Goal: Task Accomplishment & Management: Use online tool/utility

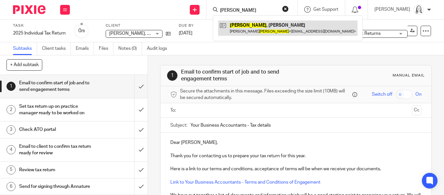
click at [233, 24] on link at bounding box center [287, 27] width 139 height 15
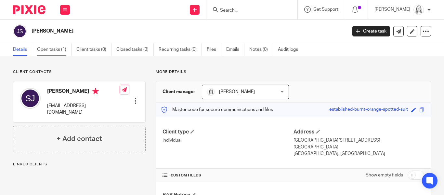
click at [53, 49] on link "Open tasks (1)" at bounding box center [54, 49] width 34 height 13
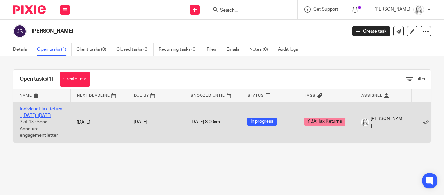
click at [32, 110] on link "Individual Tax Return - [DATE]-[DATE]" at bounding box center [41, 112] width 43 height 11
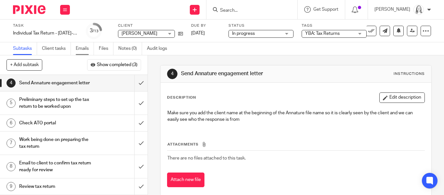
click at [83, 48] on link "Emails" at bounding box center [85, 48] width 18 height 13
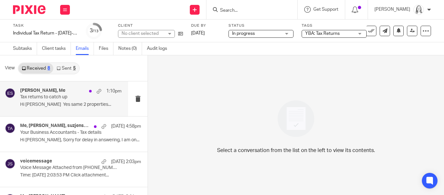
click at [51, 97] on p "Tax returns to catch up" at bounding box center [60, 97] width 81 height 6
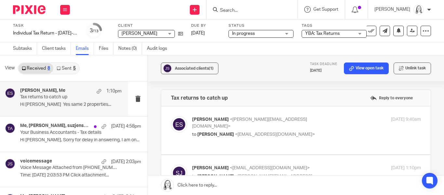
scroll to position [7, 0]
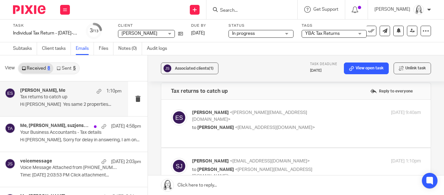
click at [201, 184] on link at bounding box center [296, 184] width 296 height 19
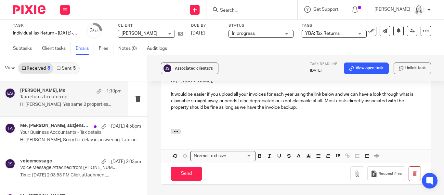
scroll to position [433, 0]
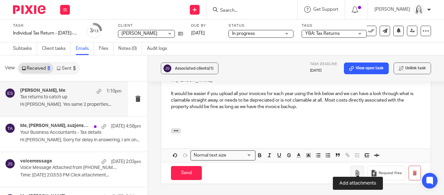
click at [359, 170] on icon "button" at bounding box center [357, 173] width 6 height 6
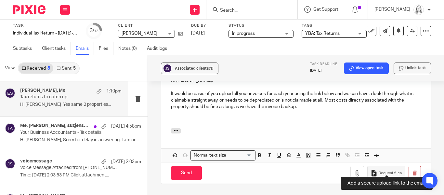
click at [386, 170] on span "Request files" at bounding box center [389, 172] width 23 height 5
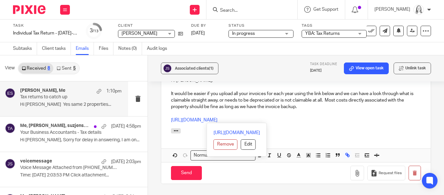
drag, startPoint x: 172, startPoint y: 112, endPoint x: 299, endPoint y: 116, distance: 127.4
click at [299, 116] on div "Hi Sue, It would be easier if you upload all your invoices for each year using …" at bounding box center [295, 115] width 269 height 91
click at [241, 139] on button "Edit" at bounding box center [248, 144] width 15 height 10
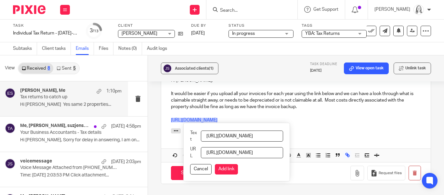
scroll to position [0, 59]
drag, startPoint x: 205, startPoint y: 128, endPoint x: 370, endPoint y: 133, distance: 165.1
click at [370, 133] on div "Hi Sue, It would be easier if you upload all your invoices for each year using …" at bounding box center [295, 115] width 269 height 91
type input "please upload Airbnb invoices here"
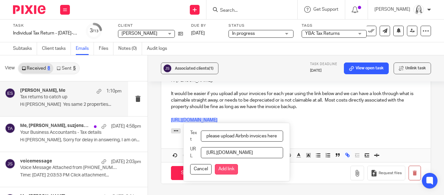
click at [224, 166] on button "Add link" at bounding box center [226, 169] width 23 height 10
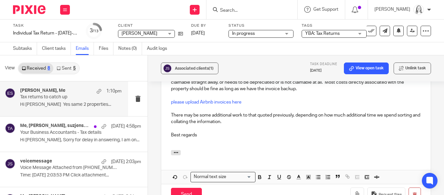
scroll to position [450, 0]
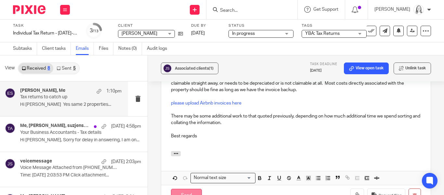
click at [183, 190] on input "Send" at bounding box center [186, 195] width 31 height 14
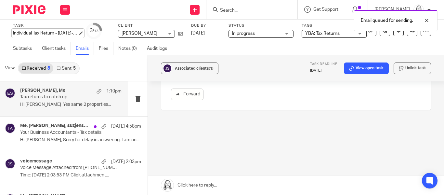
scroll to position [329, 0]
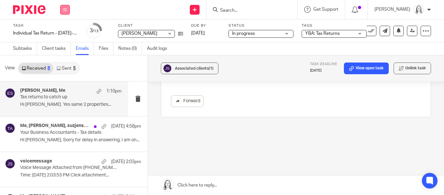
click at [65, 11] on icon at bounding box center [65, 10] width 4 height 4
click at [60, 39] on link "Email" at bounding box center [61, 39] width 11 height 5
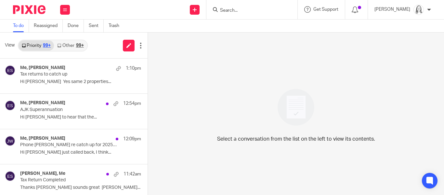
click at [73, 44] on link "Other 99+" at bounding box center [70, 45] width 33 height 10
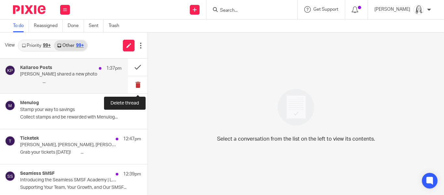
click at [137, 83] on button at bounding box center [137, 84] width 19 height 17
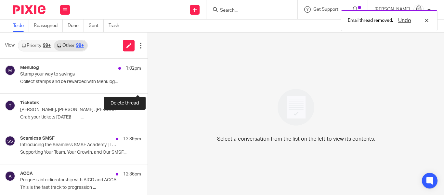
click at [147, 83] on button at bounding box center [149, 84] width 5 height 17
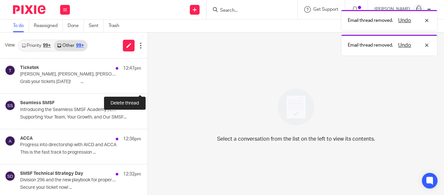
click at [147, 83] on button at bounding box center [149, 84] width 5 height 17
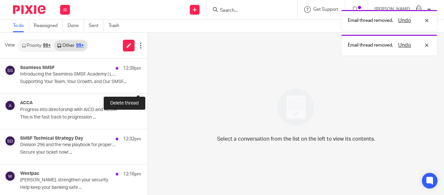
click at [147, 83] on button at bounding box center [149, 84] width 5 height 17
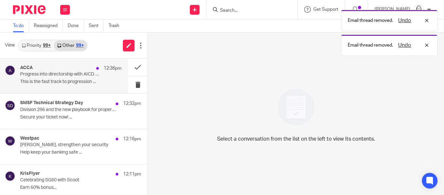
click at [59, 77] on p "Progress into directorship with AICD and ACCA" at bounding box center [60, 74] width 81 height 6
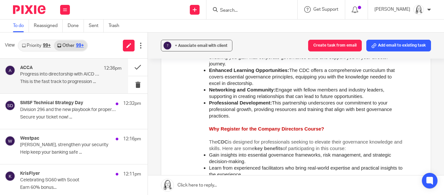
scroll to position [299, 0]
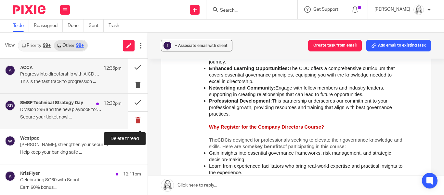
click at [136, 121] on button at bounding box center [137, 119] width 19 height 17
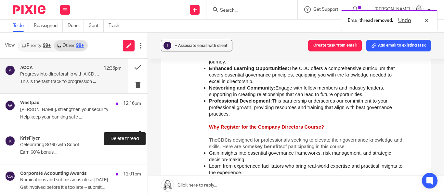
click at [147, 121] on button at bounding box center [149, 119] width 5 height 17
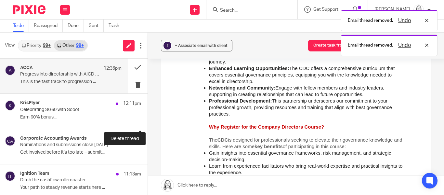
click at [147, 121] on button at bounding box center [149, 119] width 5 height 17
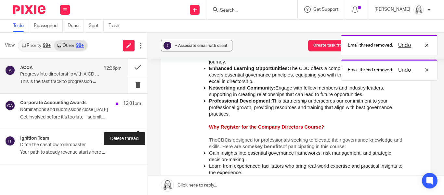
click at [147, 121] on button at bounding box center [149, 119] width 5 height 17
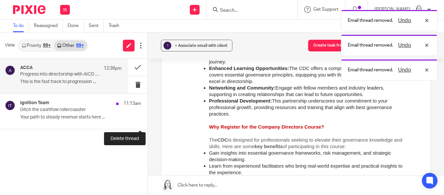
click at [147, 121] on button at bounding box center [149, 119] width 5 height 17
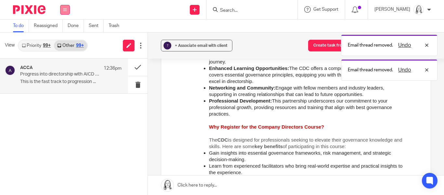
click at [65, 8] on icon at bounding box center [65, 10] width 4 height 4
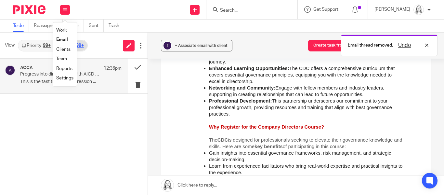
click at [62, 39] on link "Email" at bounding box center [62, 39] width 12 height 5
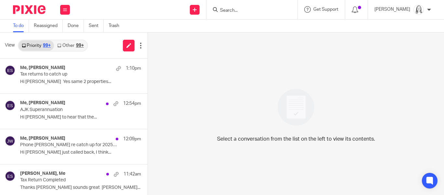
drag, startPoint x: 0, startPoint y: 0, endPoint x: 87, endPoint y: 32, distance: 92.6
click at [61, 40] on div "View Priority 99+ Other 99+" at bounding box center [73, 45] width 147 height 26
click at [70, 45] on link "Other 99+" at bounding box center [70, 45] width 33 height 10
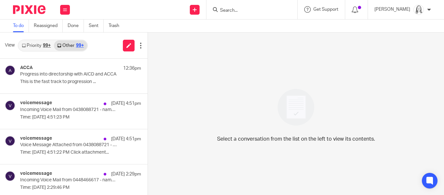
click at [36, 45] on link "Priority 99+" at bounding box center [36, 45] width 35 height 10
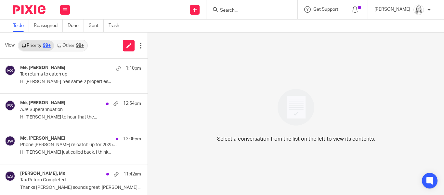
click at [236, 6] on form at bounding box center [253, 10] width 69 height 8
click at [233, 11] on input "Search" at bounding box center [248, 11] width 58 height 6
type input "eugene"
click button "submit" at bounding box center [0, 0] width 0 height 0
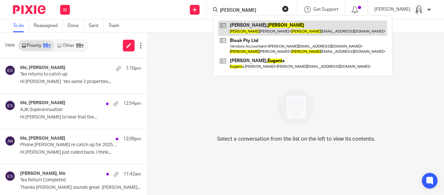
click at [249, 27] on link at bounding box center [302, 27] width 169 height 15
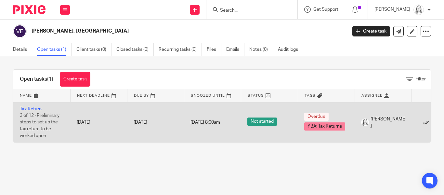
click at [32, 109] on link "Tax Return" at bounding box center [31, 109] width 22 height 5
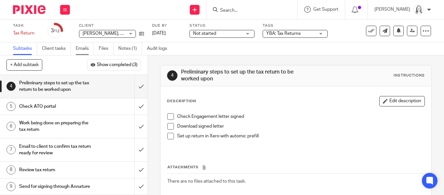
click at [87, 49] on link "Emails" at bounding box center [85, 48] width 18 height 13
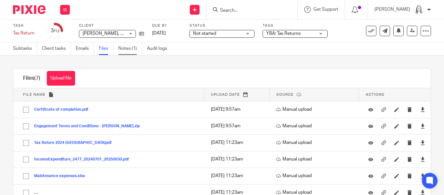
click at [132, 48] on link "Notes (1)" at bounding box center [130, 48] width 24 height 13
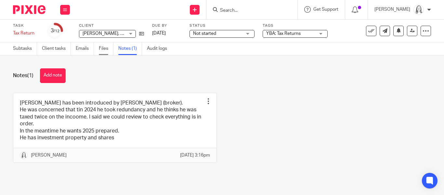
click at [104, 49] on link "Files" at bounding box center [106, 48] width 15 height 13
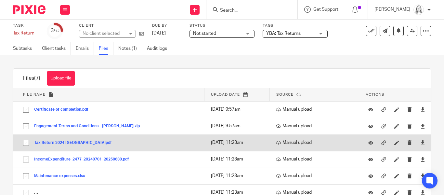
scroll to position [36, 0]
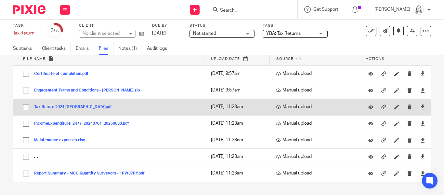
click at [77, 106] on button "Tax Return 2024 [GEOGRAPHIC_DATA]pdf" at bounding box center [75, 107] width 83 height 5
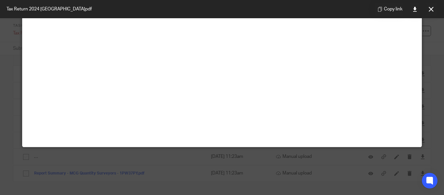
scroll to position [0, 0]
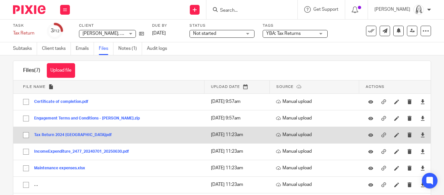
scroll to position [8, 0]
click at [77, 134] on button "Tax Return 2024 [GEOGRAPHIC_DATA]pdf" at bounding box center [75, 134] width 83 height 5
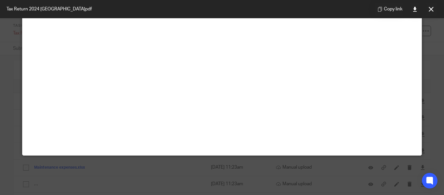
scroll to position [45, 0]
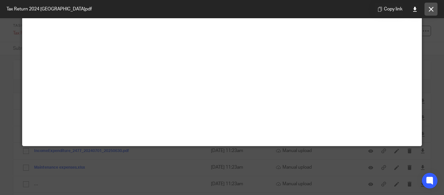
click at [433, 11] on button at bounding box center [430, 9] width 13 height 13
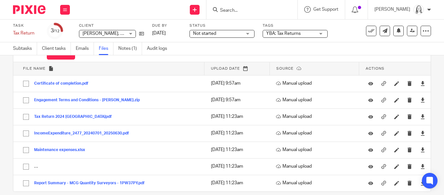
scroll to position [26, 0]
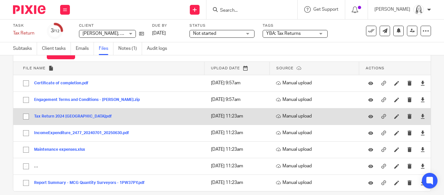
click at [90, 114] on button "Tax Return 2024 [GEOGRAPHIC_DATA]pdf" at bounding box center [75, 116] width 83 height 5
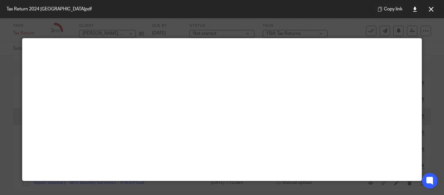
scroll to position [8, 0]
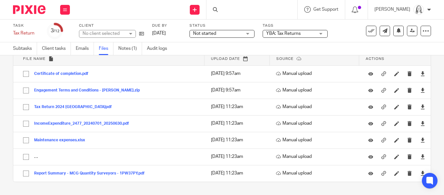
scroll to position [34, 0]
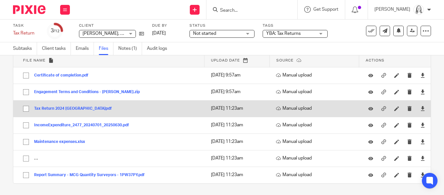
click at [77, 110] on button "Tax Return 2024 Eugenevdw.pdf" at bounding box center [75, 108] width 83 height 5
